Goal: Information Seeking & Learning: Learn about a topic

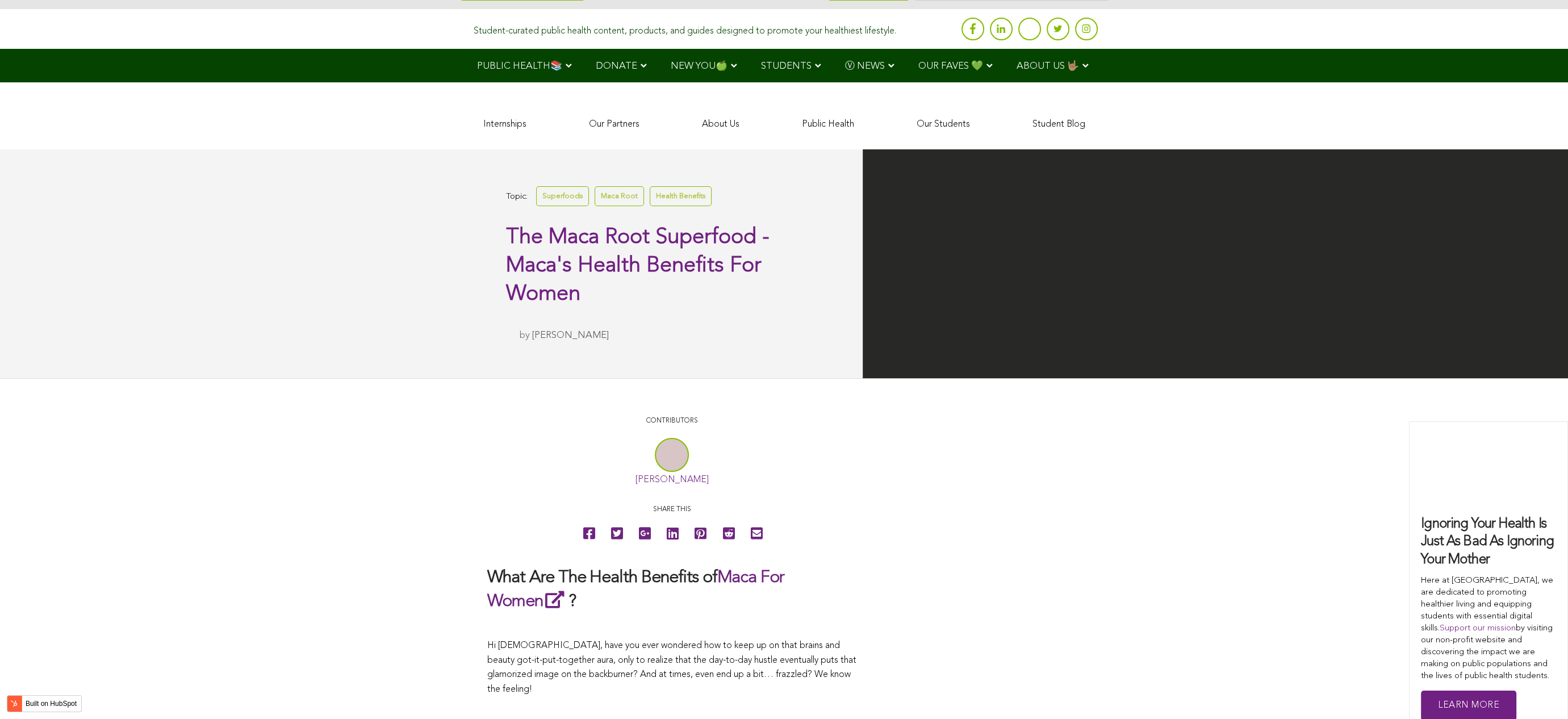
scroll to position [2341, 0]
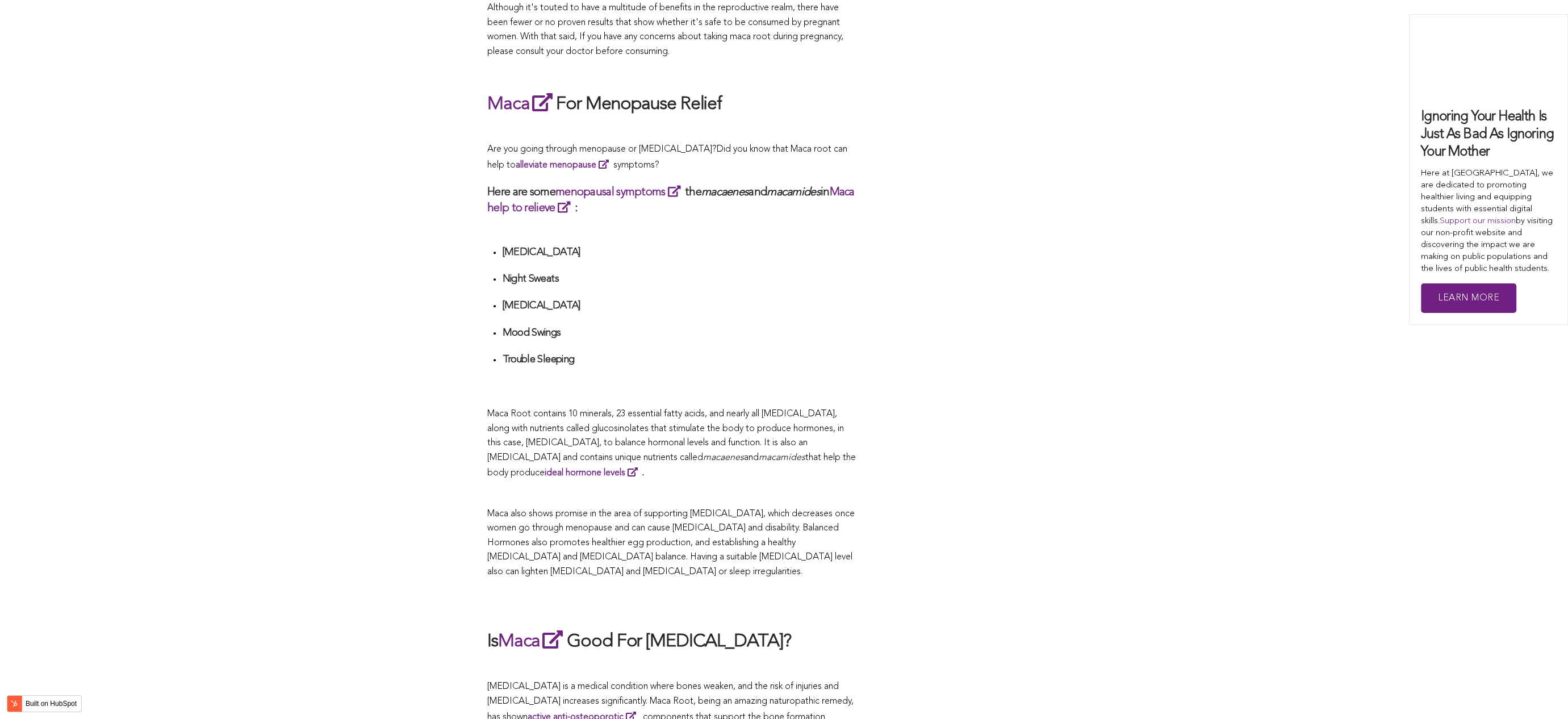
click at [845, 373] on h4 at bounding box center [679, 379] width 354 height 13
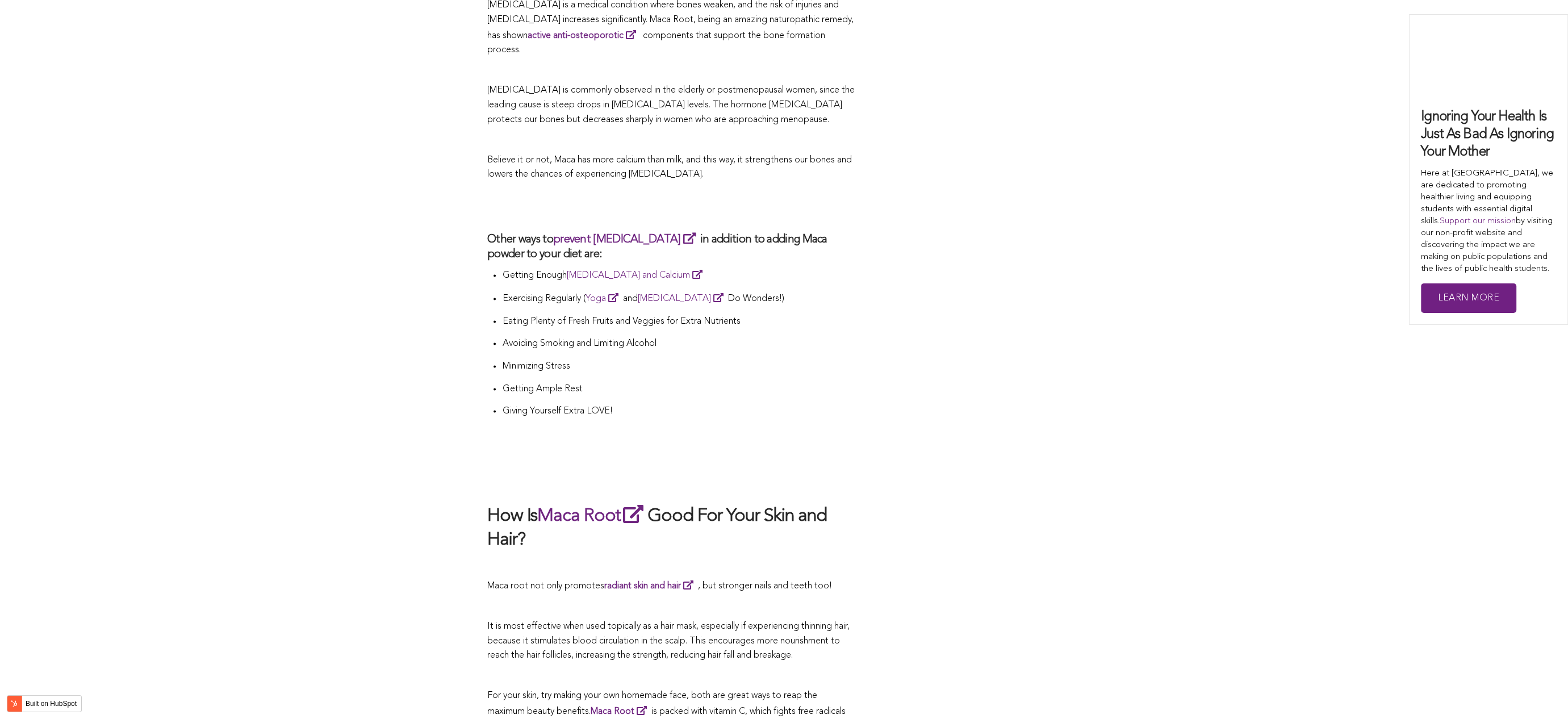
scroll to position [3136, 0]
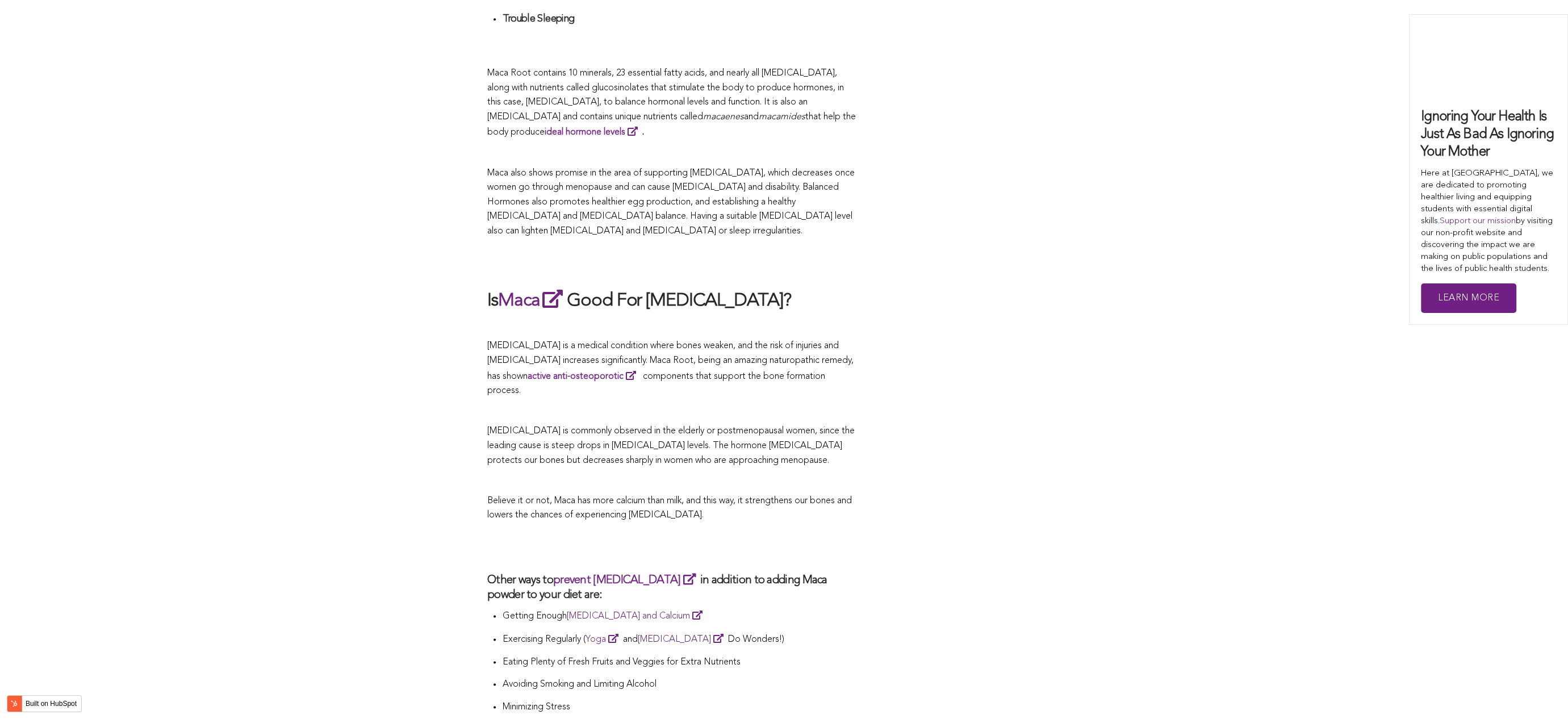
scroll to position [2625, 0]
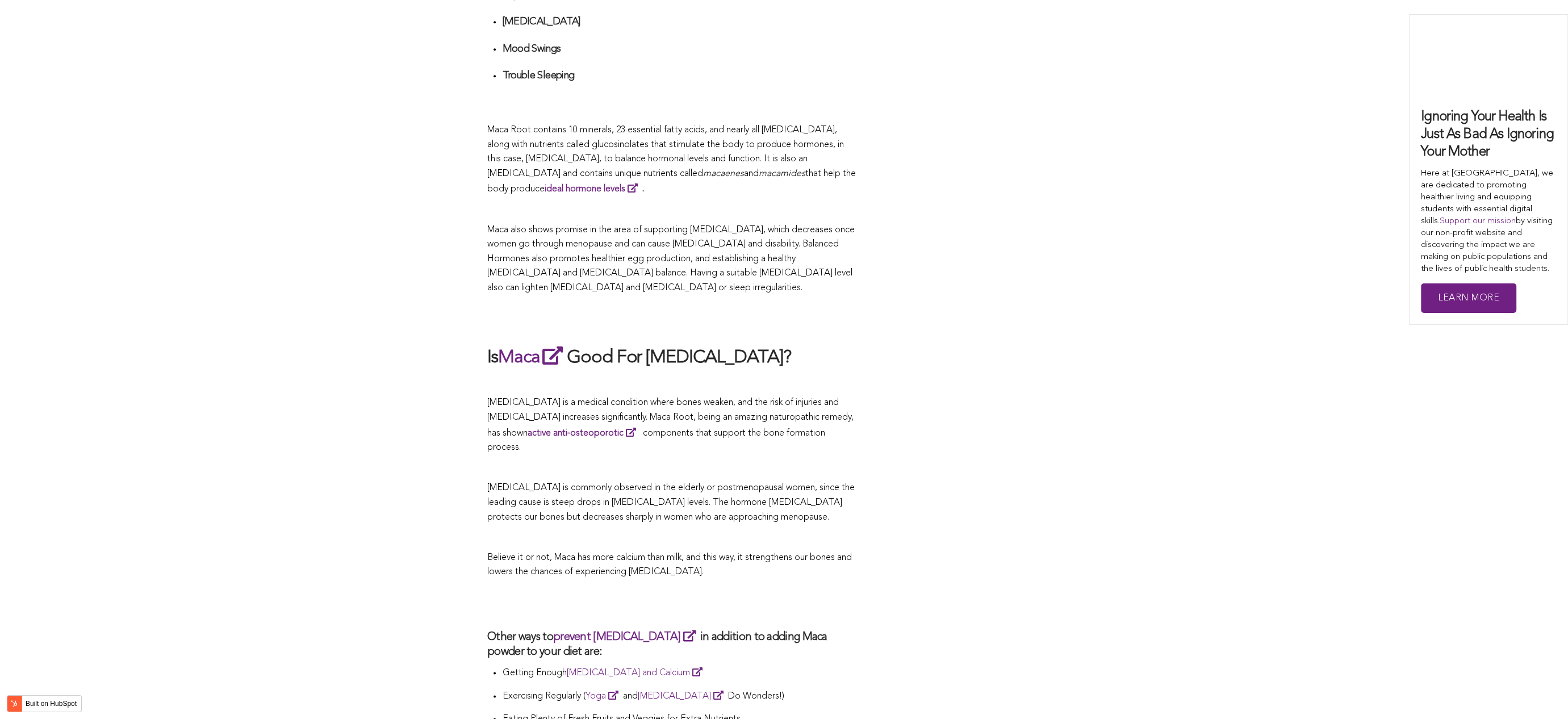
click at [754, 16] on li "[MEDICAL_DATA]" at bounding box center [679, 25] width 354 height 21
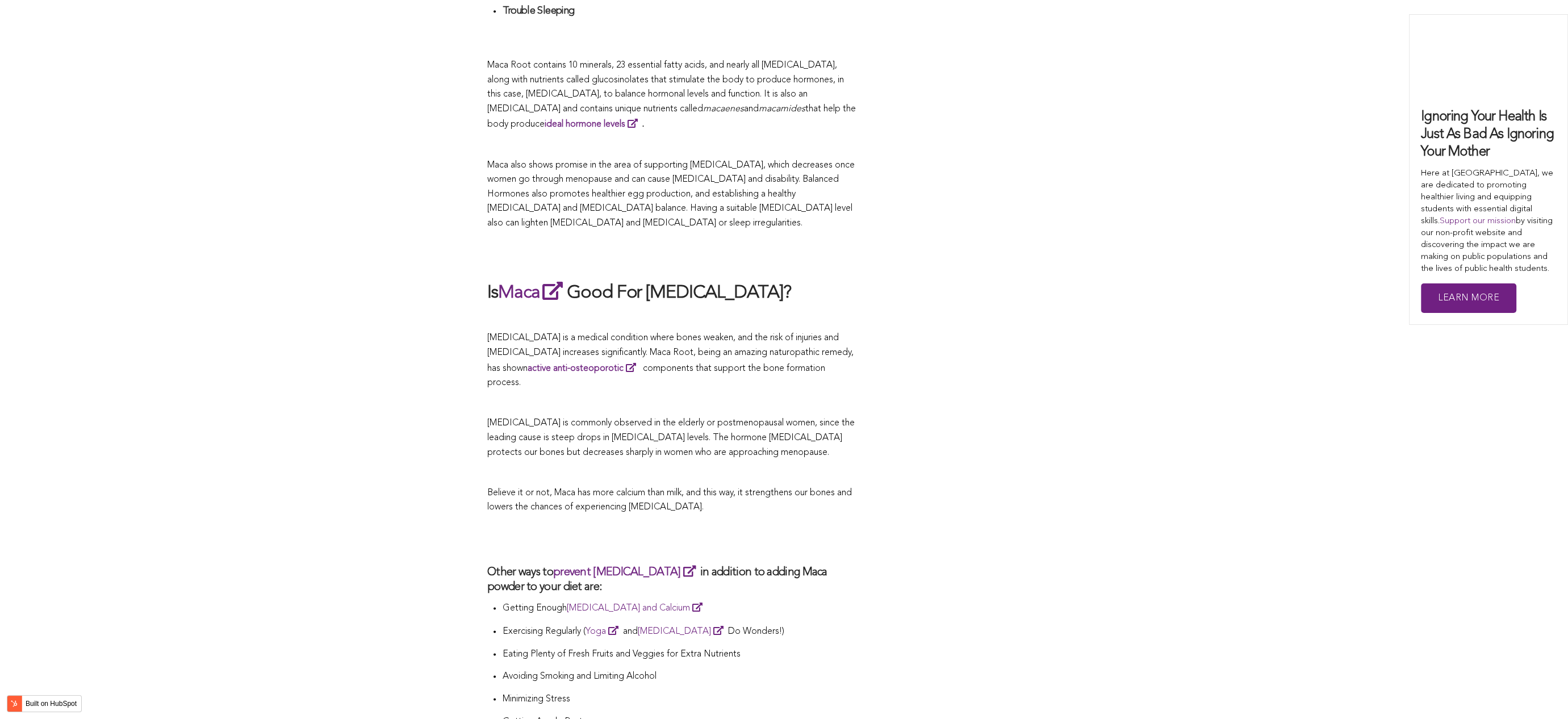
scroll to position [3315, 0]
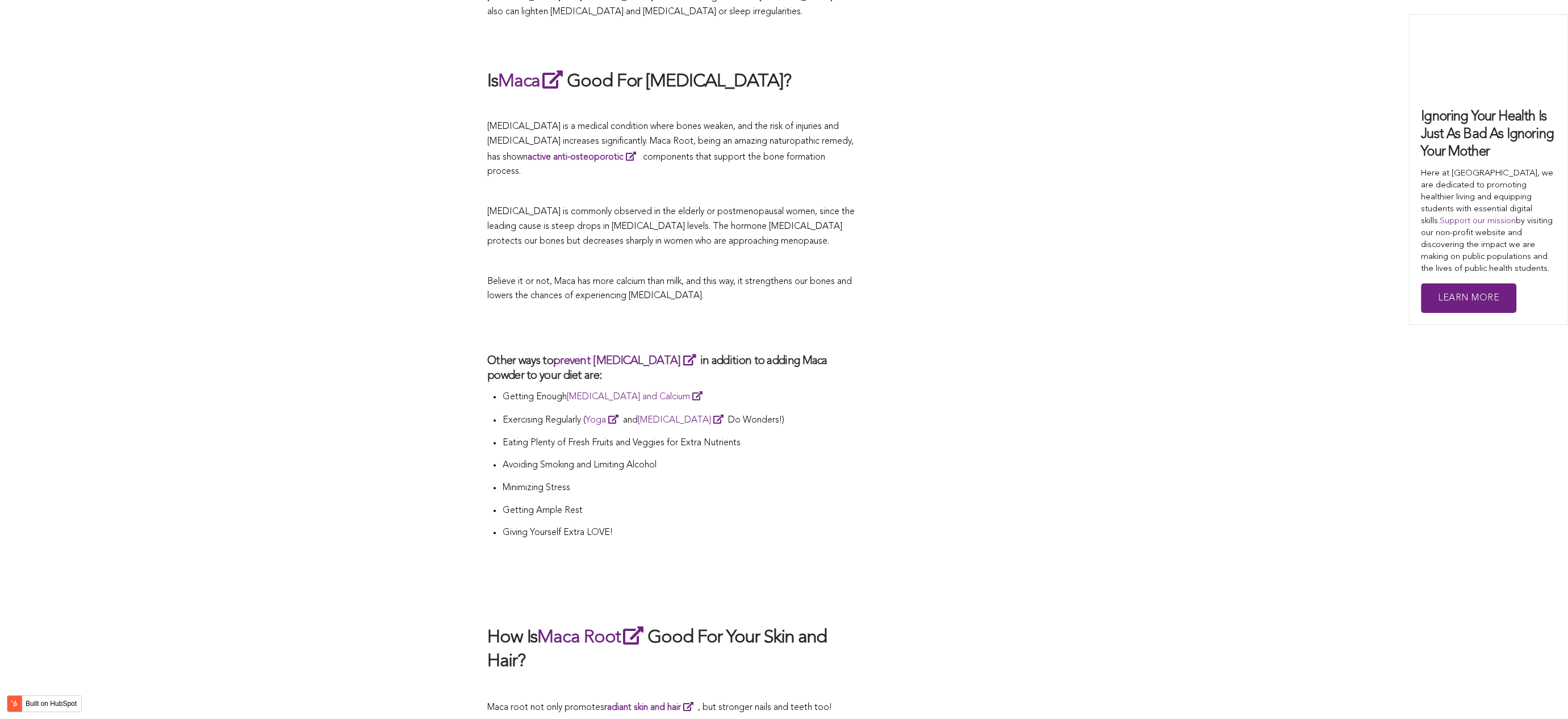
click at [690, 389] on p "Getting Enough [MEDICAL_DATA] and Calcium" at bounding box center [679, 397] width 354 height 16
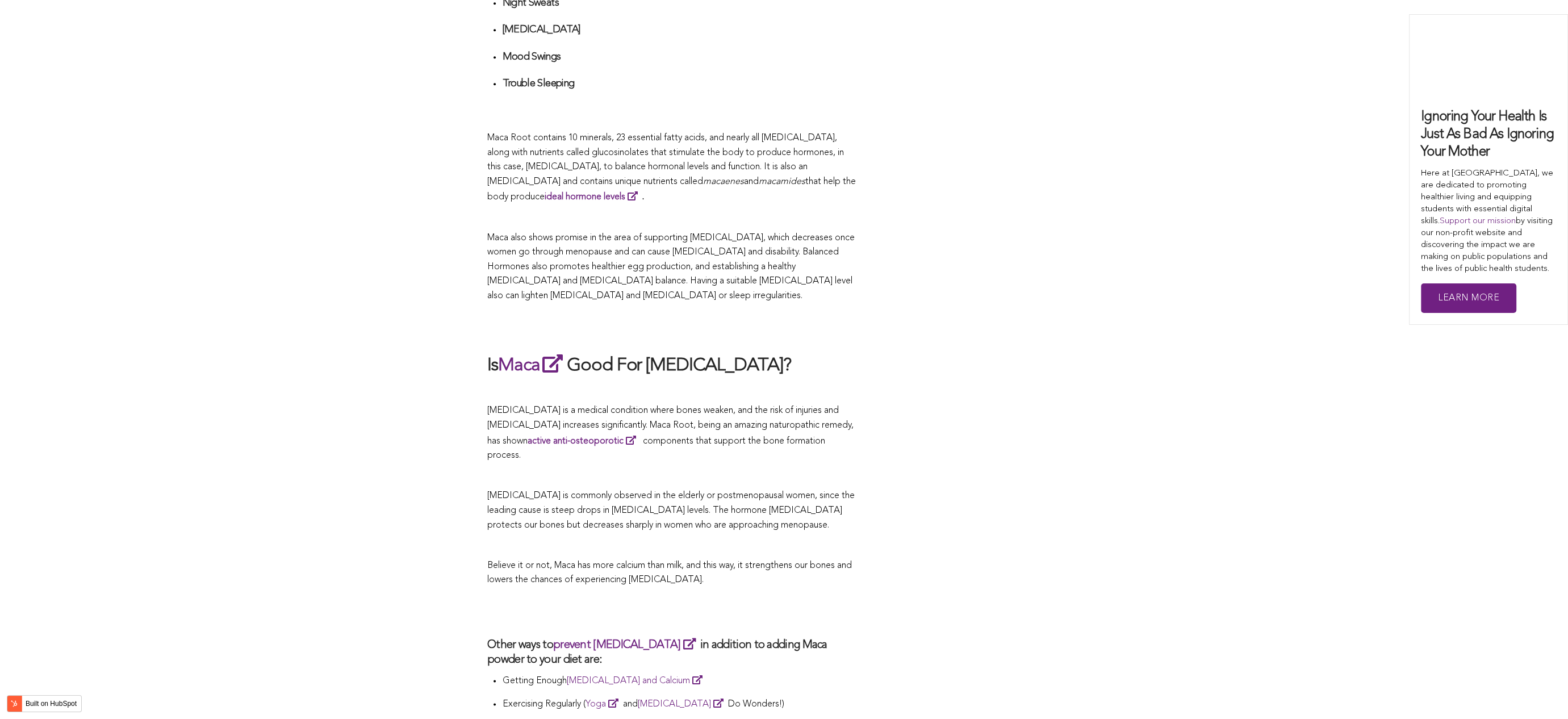
scroll to position [2503, 0]
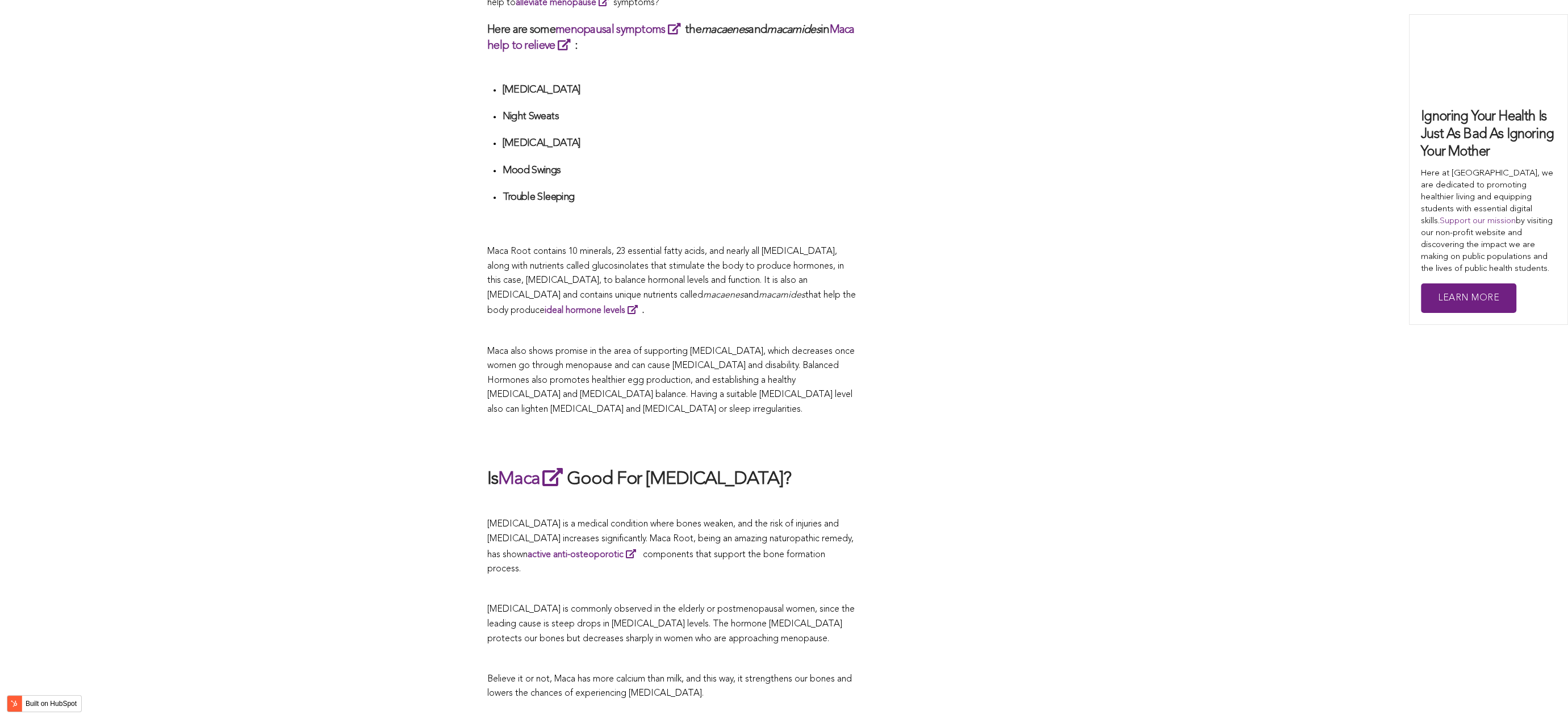
click at [752, 271] on span "Maca Root contains 10 minerals, 23 essential fatty acids, and nearly all [MEDIC…" at bounding box center [665, 273] width 357 height 53
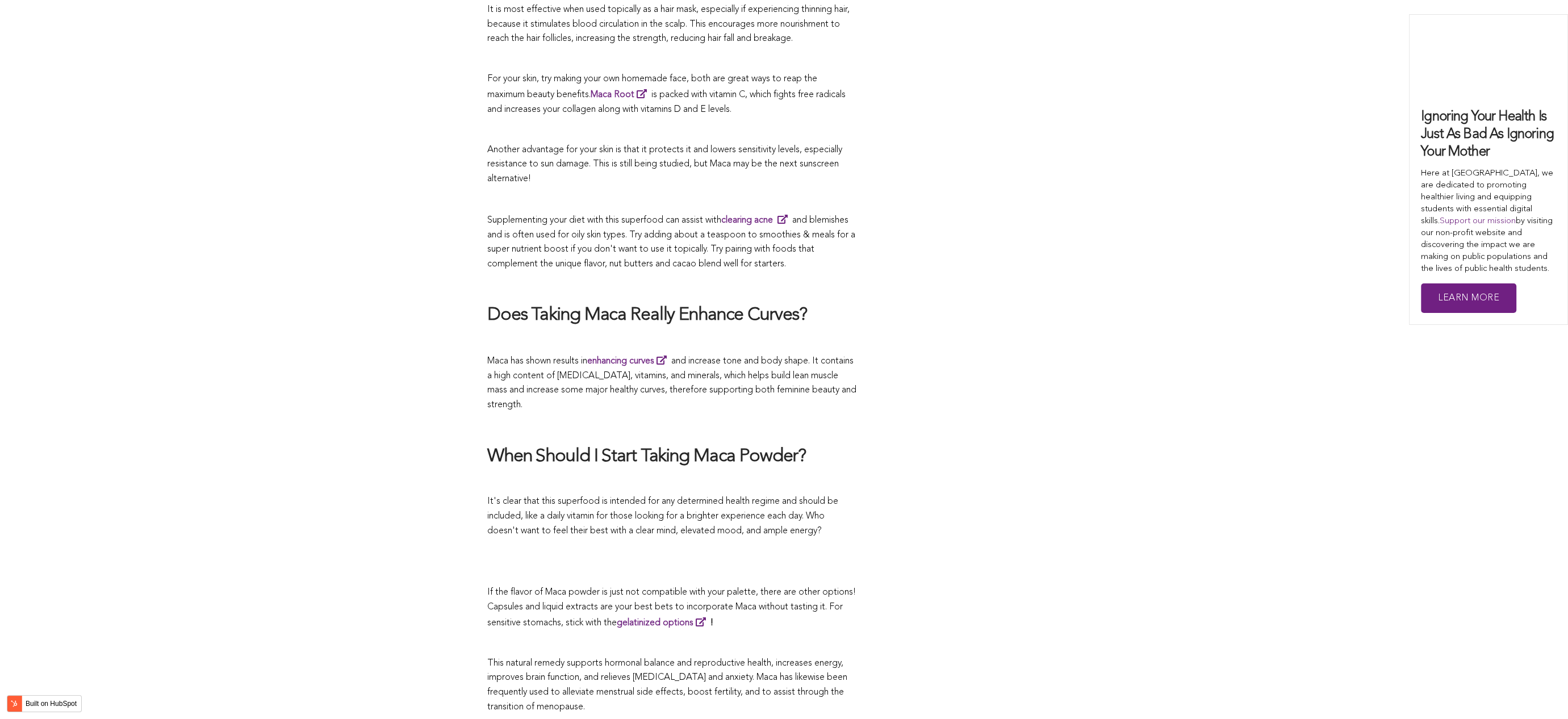
scroll to position [3088, 0]
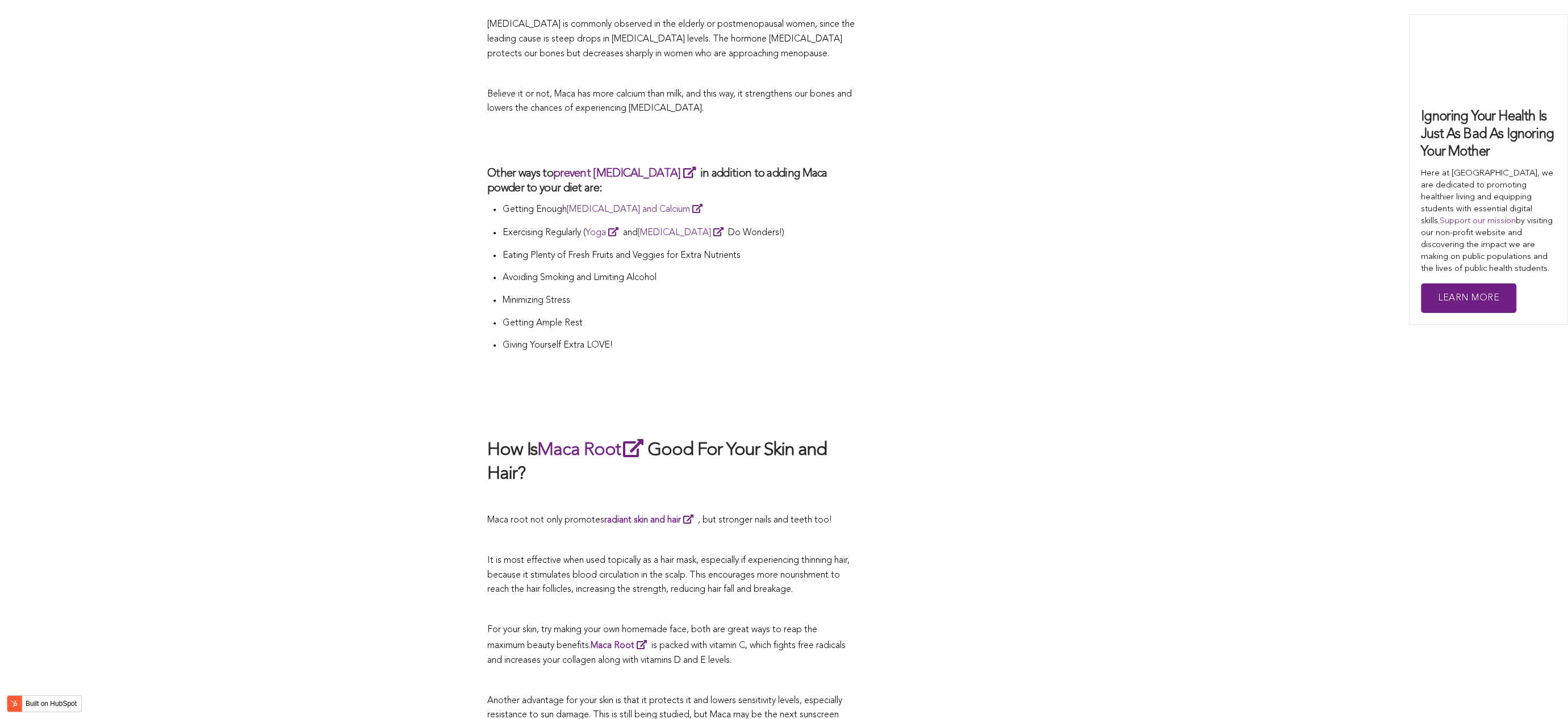
click at [670, 492] on p at bounding box center [672, 499] width 369 height 15
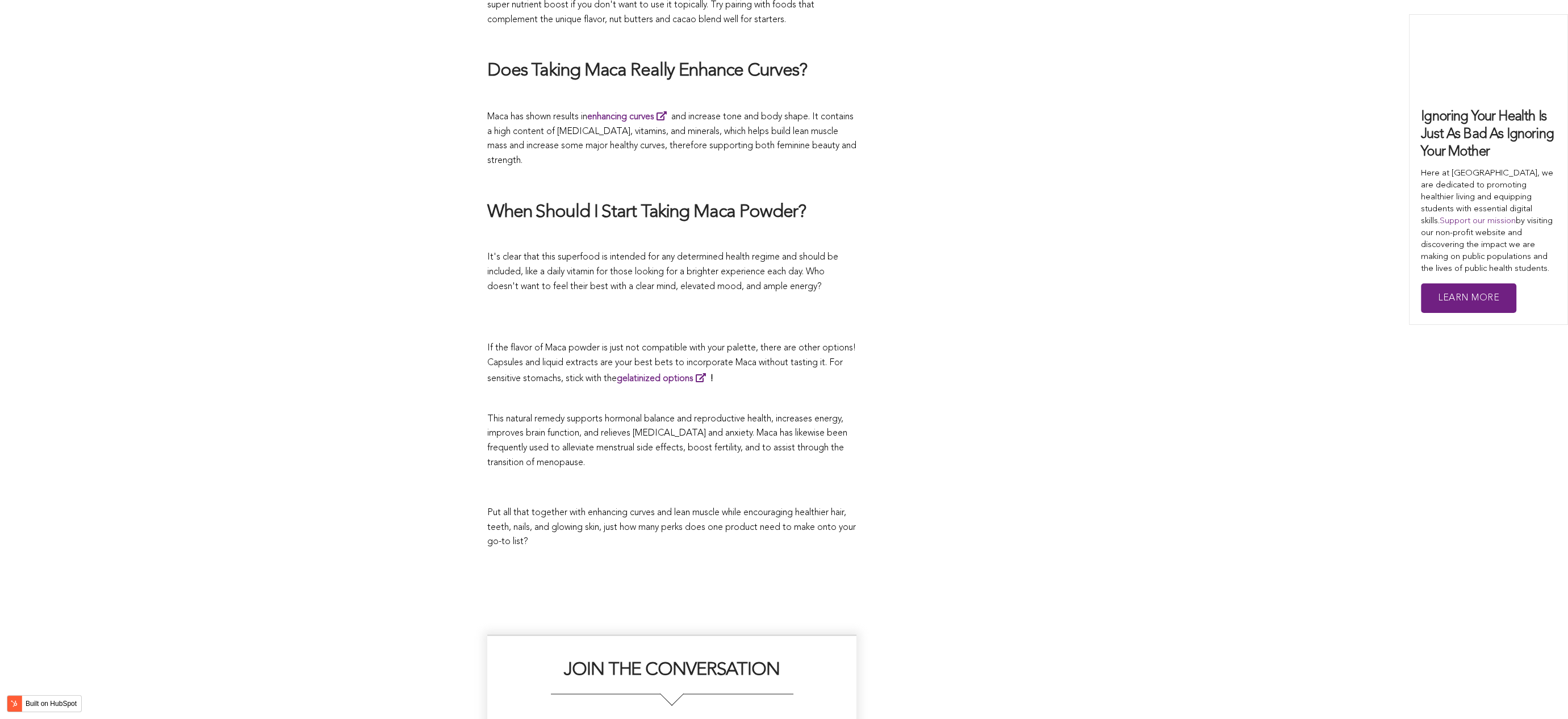
scroll to position [2957, 0]
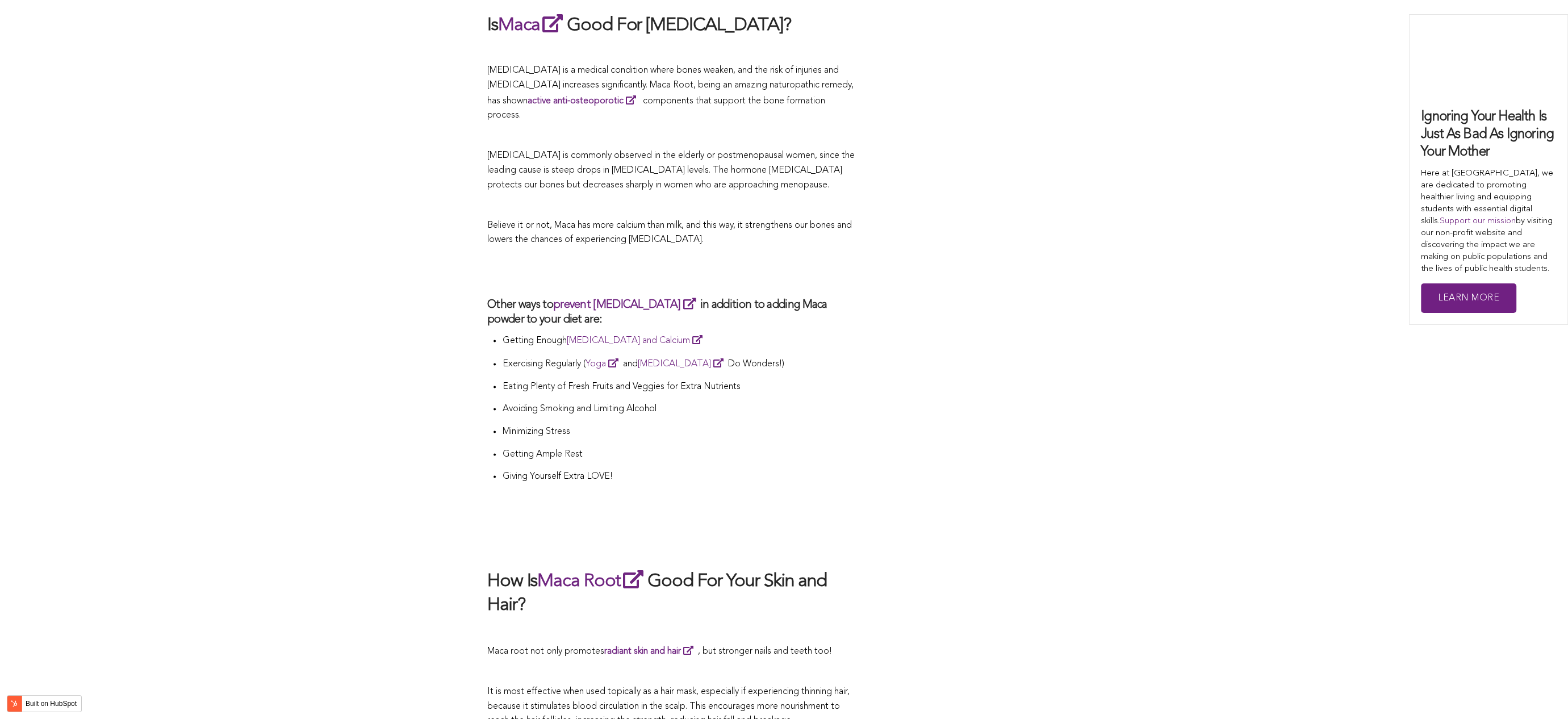
click at [647, 380] on p "Eating Plenty of Fresh Fruits and Veggies for Extra Nutrients" at bounding box center [679, 387] width 354 height 15
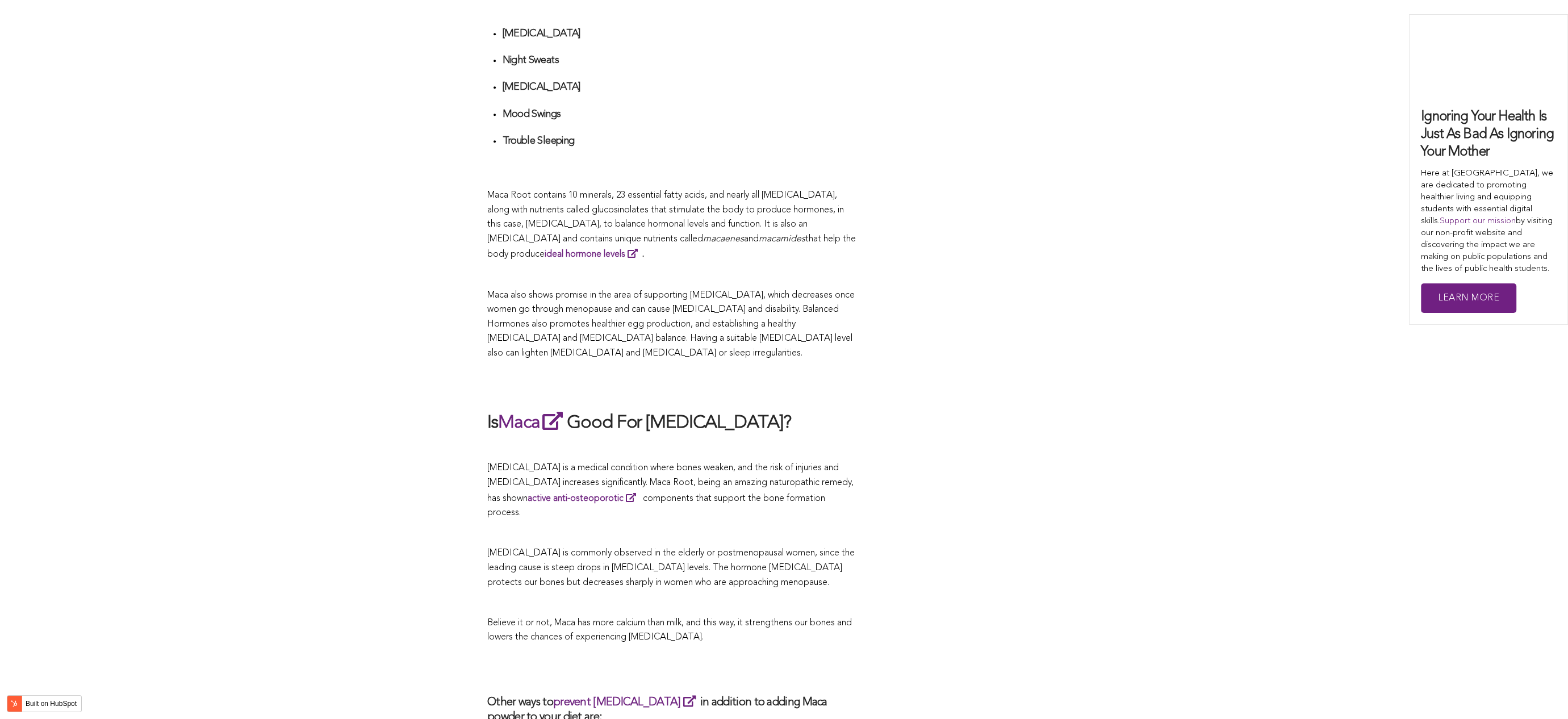
scroll to position [2992, 0]
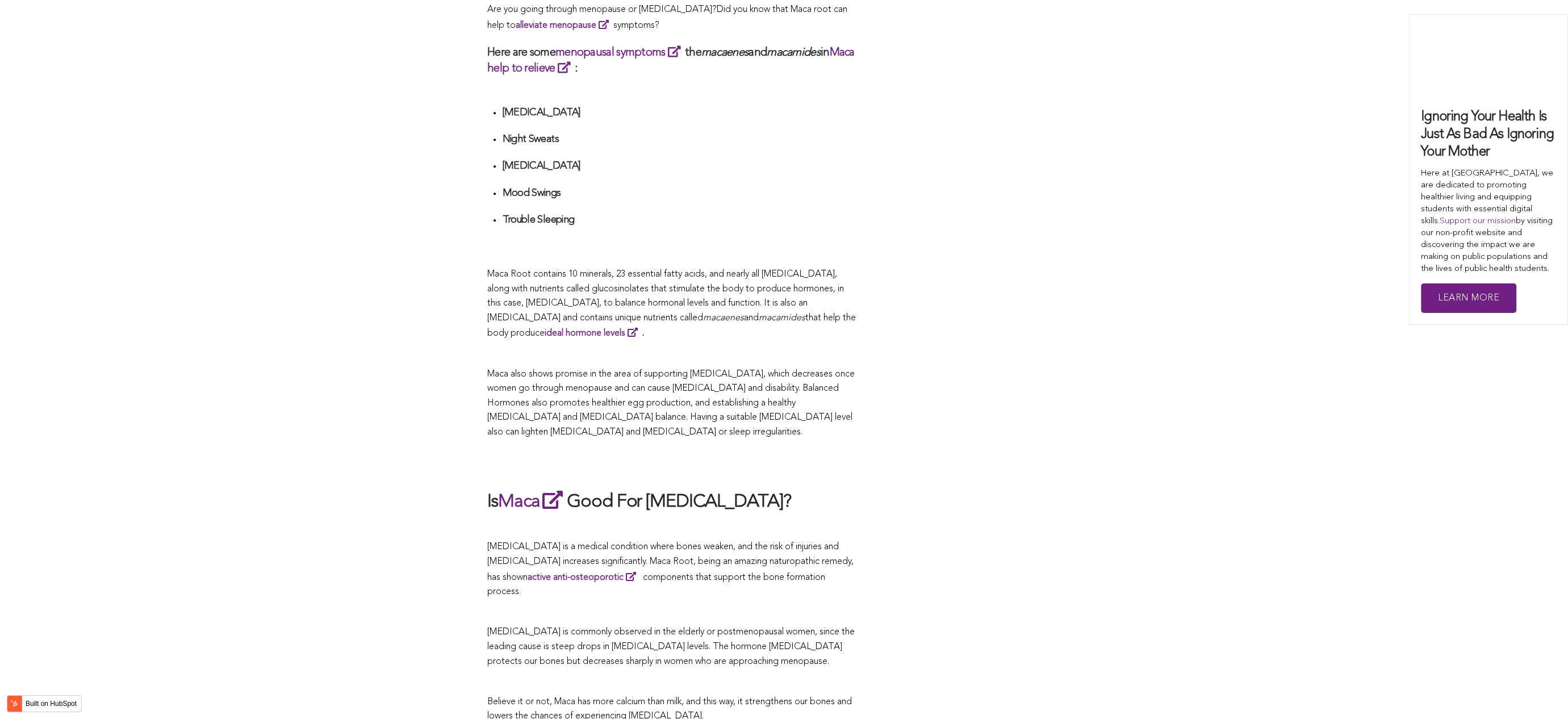
scroll to position [3837, 0]
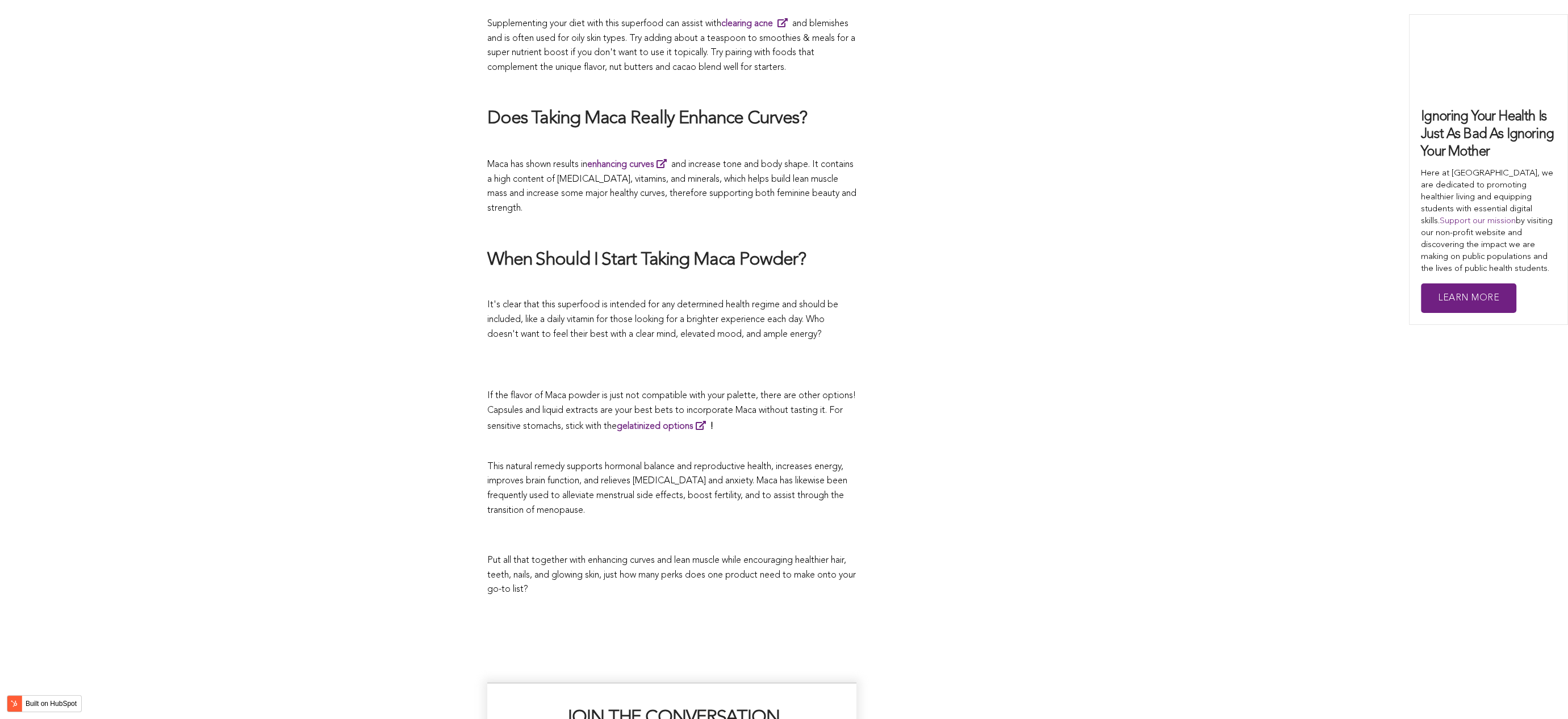
click at [843, 388] on p "If the flavor of Maca powder is just not compatible with your palette, there ar…" at bounding box center [672, 410] width 369 height 45
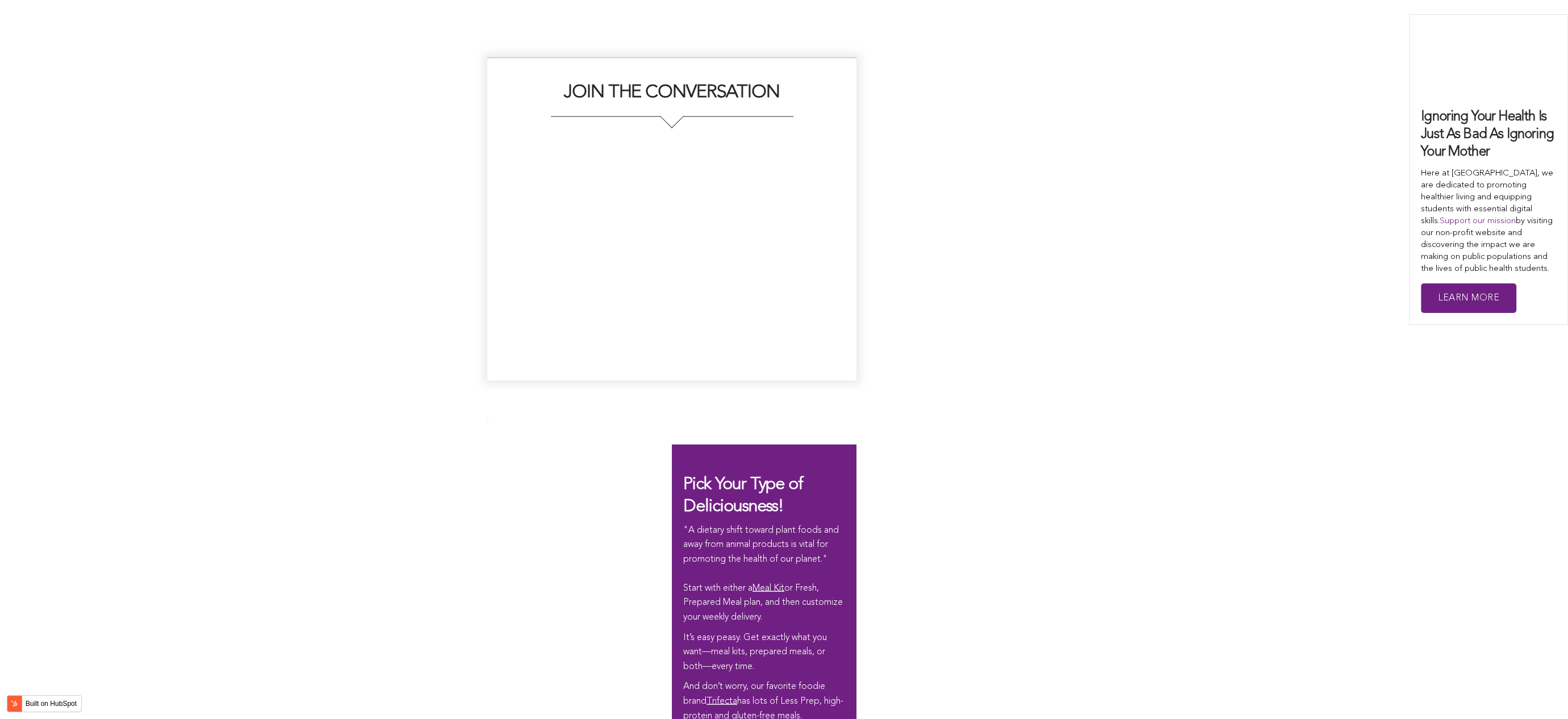
scroll to position [4518, 0]
